Goal: Communication & Community: Answer question/provide support

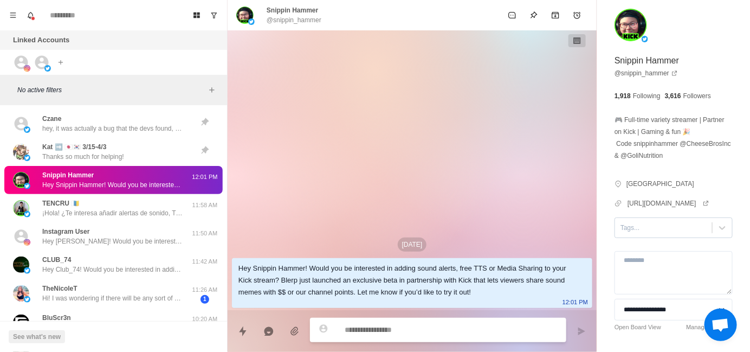
click at [634, 234] on div at bounding box center [664, 228] width 86 height 12
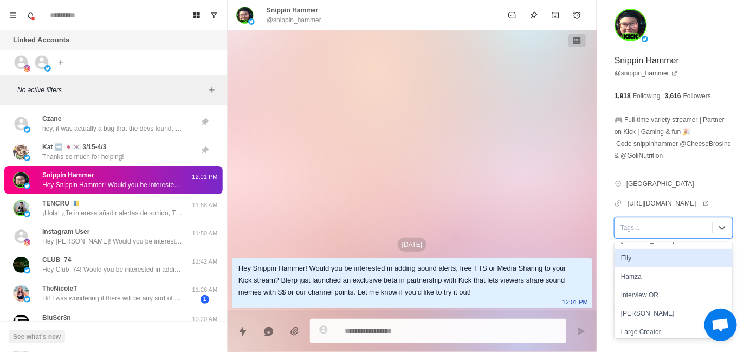
scroll to position [54, 0]
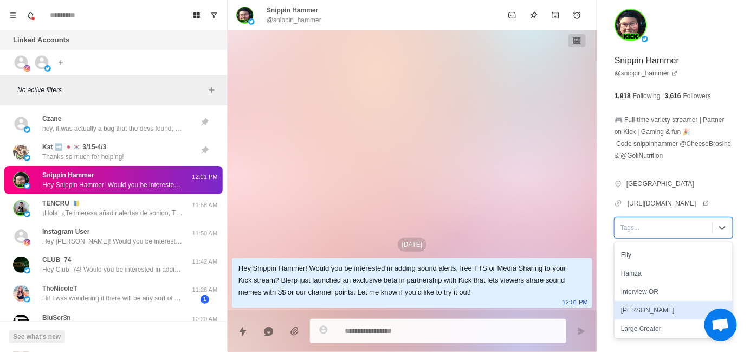
click at [636, 319] on div "[PERSON_NAME]" at bounding box center [674, 310] width 118 height 18
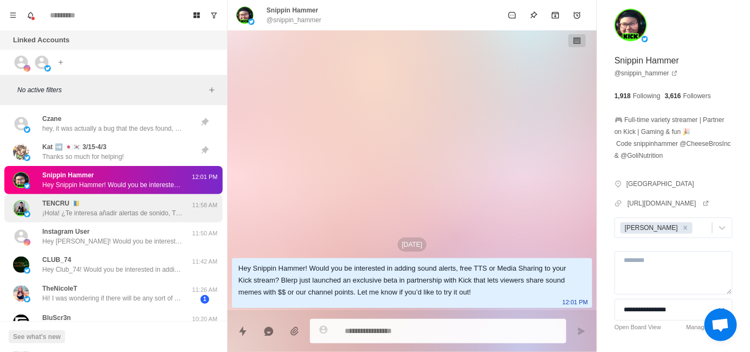
click at [85, 213] on p "¡Hola! ¿Te interesa añadir alertas de sonido, TTS o compartir contenido multime…" at bounding box center [112, 213] width 141 height 10
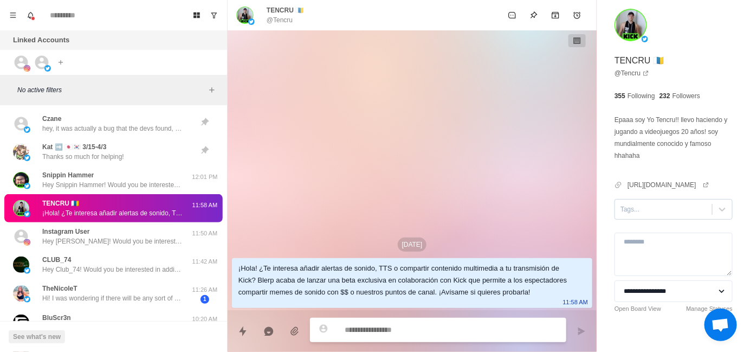
click at [642, 215] on div at bounding box center [664, 209] width 86 height 12
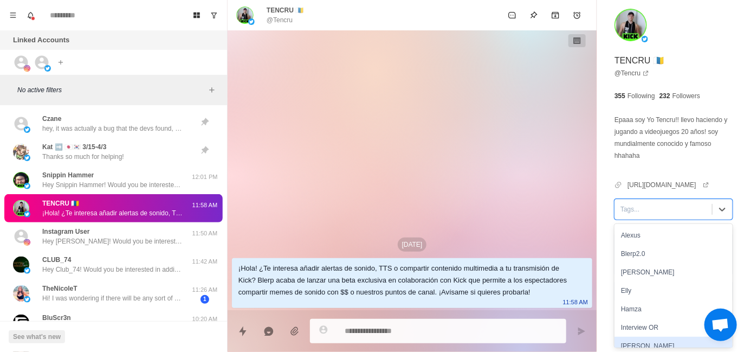
click at [644, 340] on div "[PERSON_NAME]" at bounding box center [674, 346] width 118 height 18
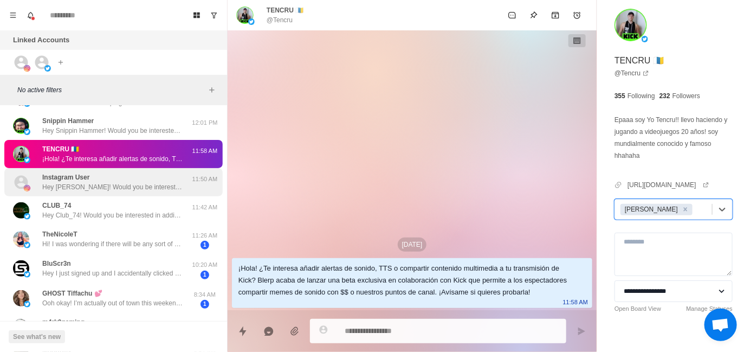
click at [112, 189] on p "Hey [PERSON_NAME]! Would you be interested in adding sound alerts, free TTS or …" at bounding box center [112, 187] width 141 height 10
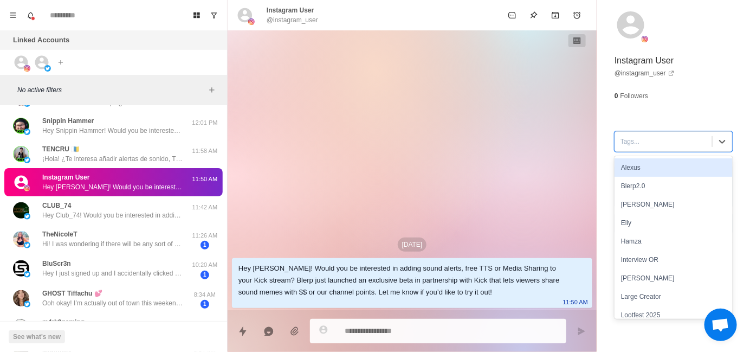
click at [637, 144] on div at bounding box center [664, 141] width 86 height 12
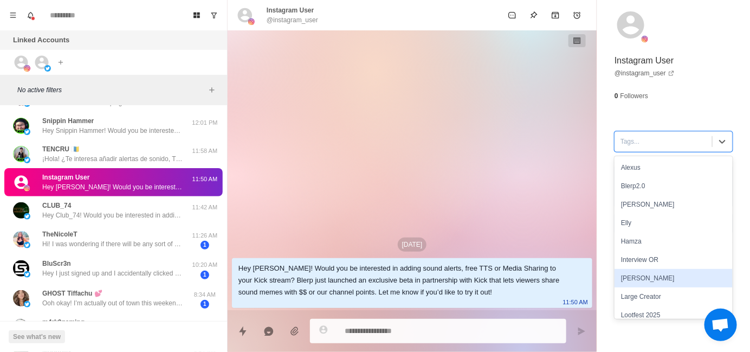
click at [634, 278] on div "[PERSON_NAME]" at bounding box center [674, 278] width 118 height 18
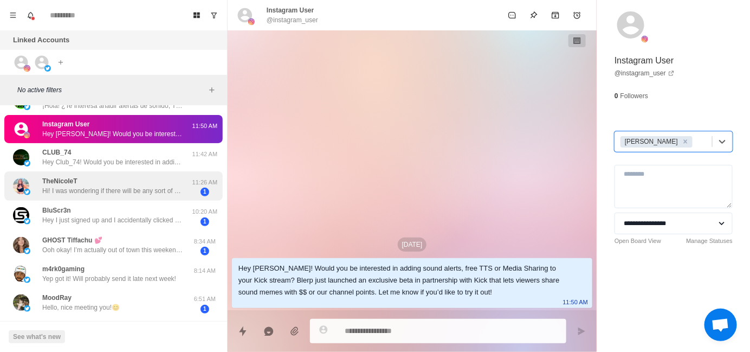
scroll to position [108, 0]
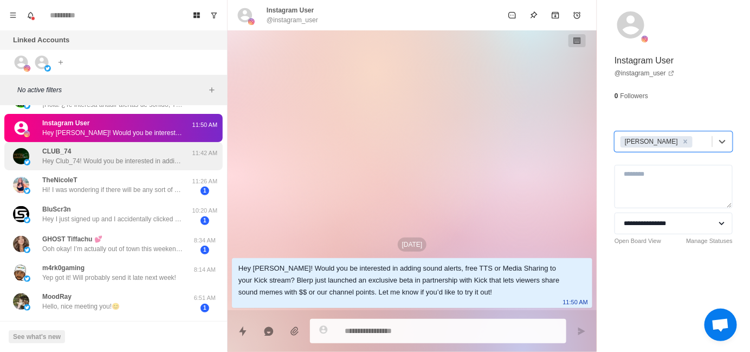
click at [110, 156] on p "Hey Club_74! Would you be interested in adding sound alerts, free TTS or Media …" at bounding box center [112, 161] width 141 height 10
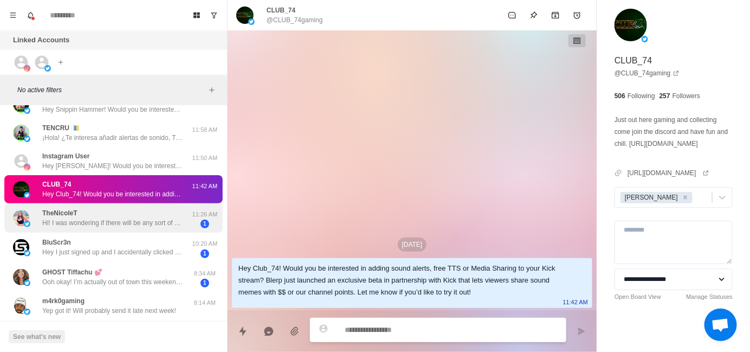
scroll to position [0, 0]
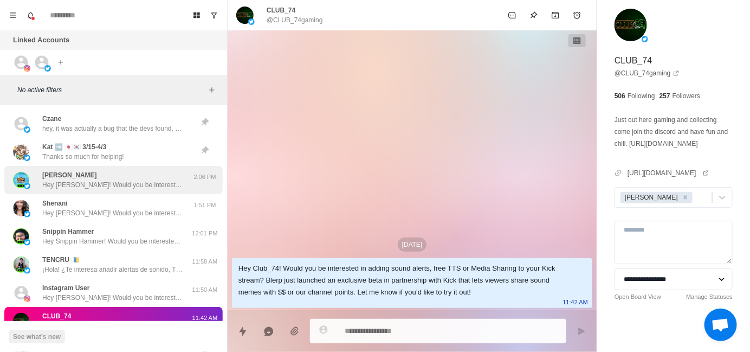
click at [100, 176] on div "[PERSON_NAME] Hey Sharky! Would you be interested in adding sound alerts, free …" at bounding box center [112, 180] width 141 height 20
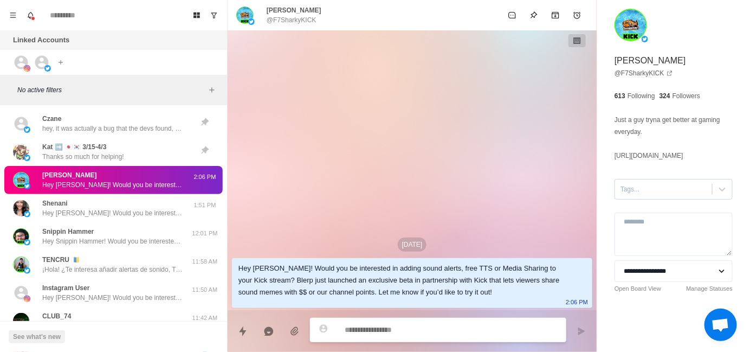
click at [637, 190] on div at bounding box center [664, 189] width 86 height 12
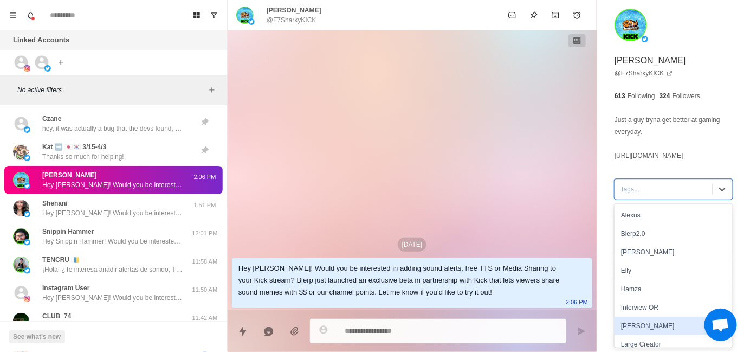
click at [634, 323] on div "[PERSON_NAME]" at bounding box center [674, 326] width 118 height 18
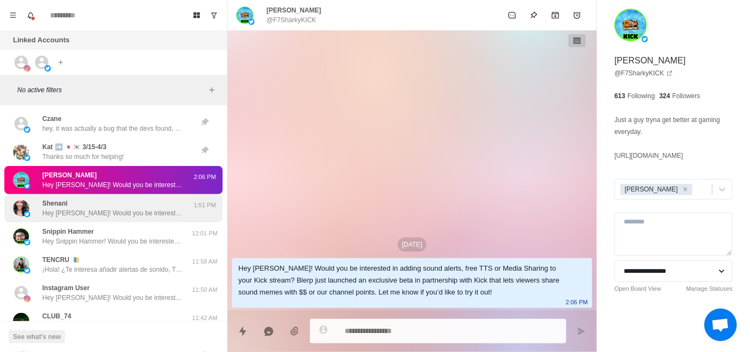
click at [132, 211] on p "Hey [PERSON_NAME]! Would you be interested in adding sound alerts, free TTS or …" at bounding box center [112, 213] width 141 height 10
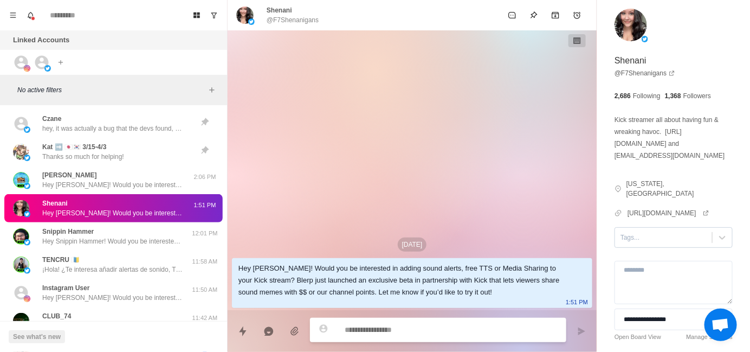
click at [622, 240] on input "text" at bounding box center [622, 238] width 2 height 10
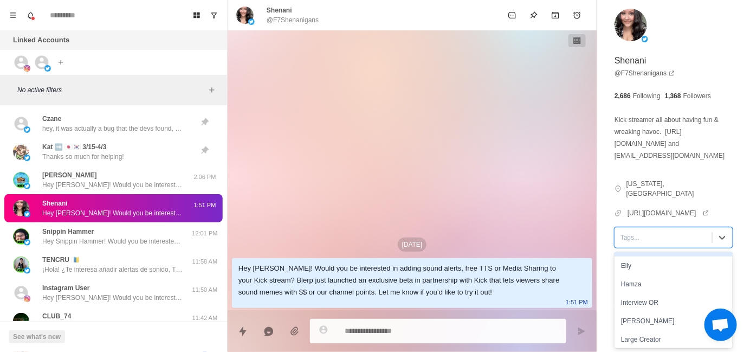
scroll to position [54, 0]
click at [643, 323] on div "[PERSON_NAME]" at bounding box center [674, 320] width 118 height 18
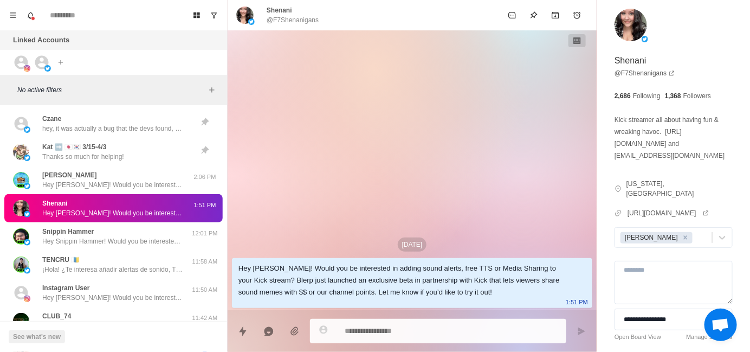
click at [454, 132] on div "[DATE] Hey [PERSON_NAME]! Would you be interested in adding sound alerts, free …" at bounding box center [412, 170] width 369 height 280
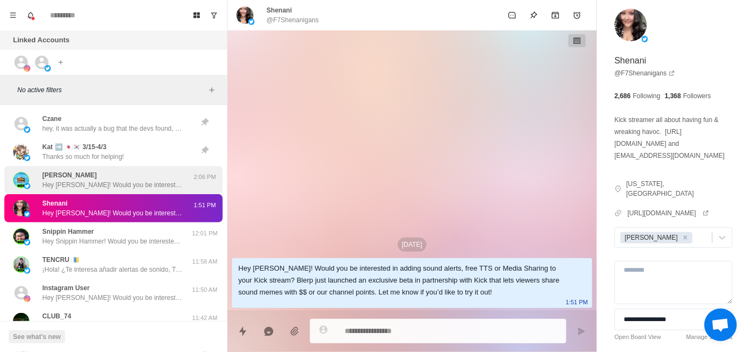
click at [123, 180] on p "Hey [PERSON_NAME]! Would you be interested in adding sound alerts, free TTS or …" at bounding box center [112, 185] width 141 height 10
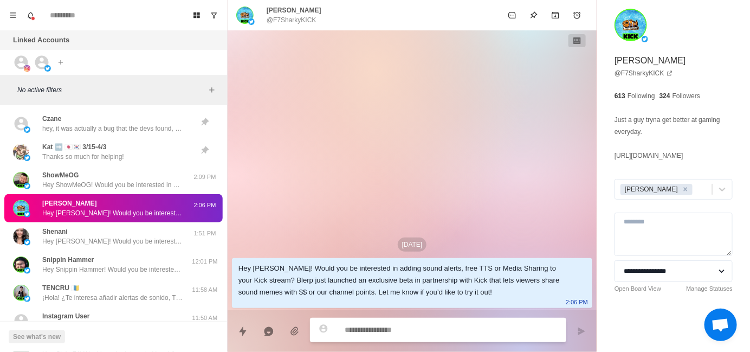
click at [475, 116] on div "[DATE] Hey Sharky! Would you be interested in adding sound alerts, free TTS or …" at bounding box center [412, 170] width 369 height 280
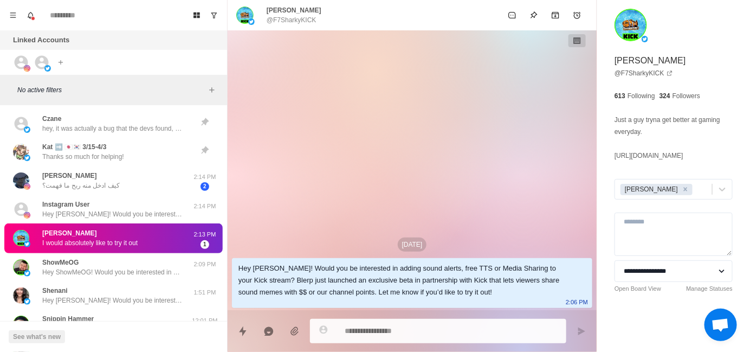
type textarea "*"
